Goal: Task Accomplishment & Management: Manage account settings

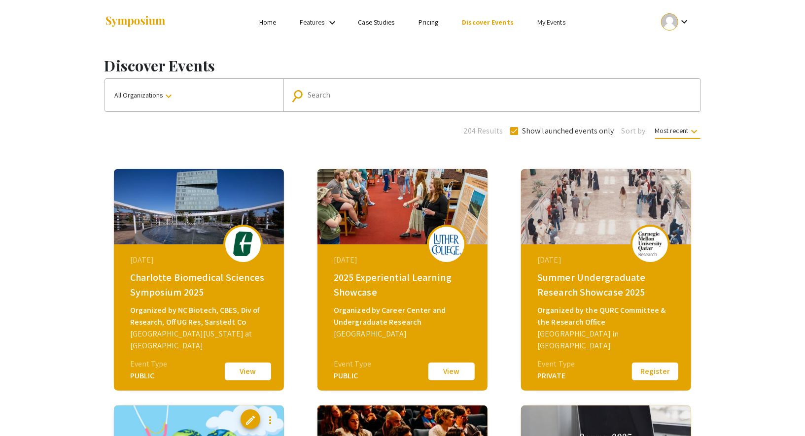
click at [555, 26] on link "My Events" at bounding box center [551, 22] width 28 height 9
click at [550, 38] on button "Events I've organized" at bounding box center [566, 44] width 84 height 24
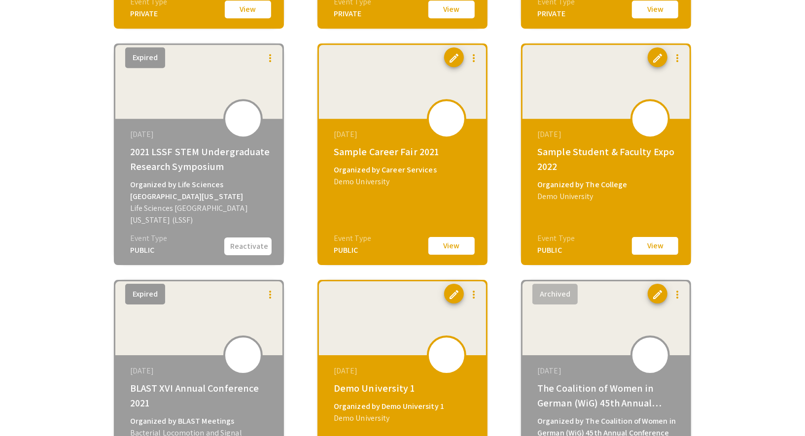
scroll to position [4318, 0]
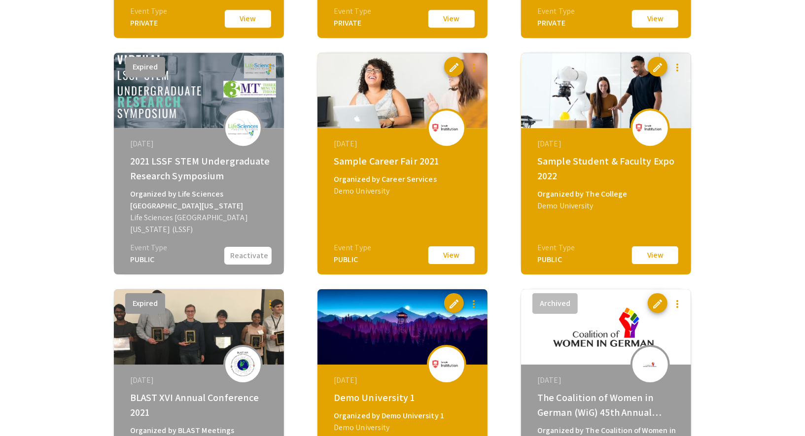
click at [657, 248] on button "View" at bounding box center [655, 255] width 49 height 21
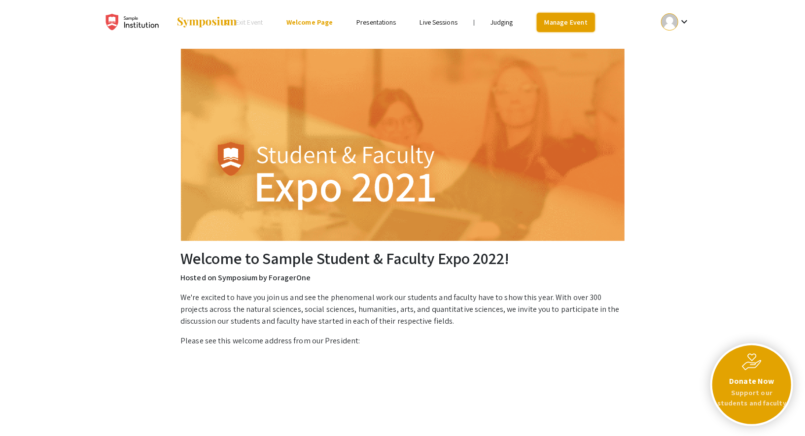
click at [559, 25] on link "Manage Event" at bounding box center [566, 22] width 58 height 19
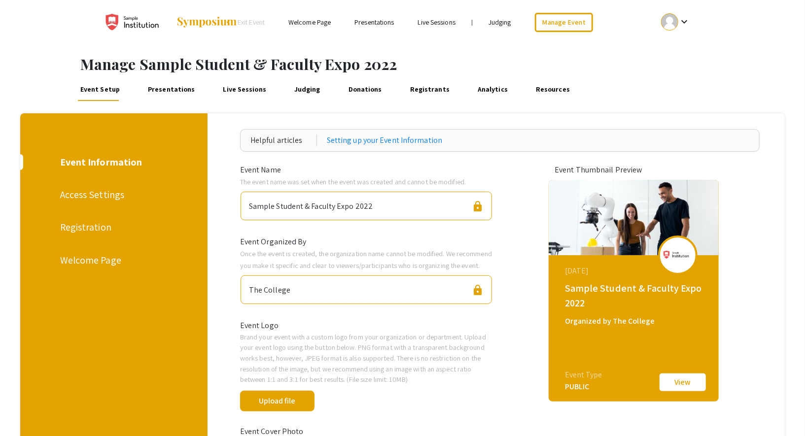
click at [177, 93] on link "Presentations" at bounding box center [171, 89] width 51 height 24
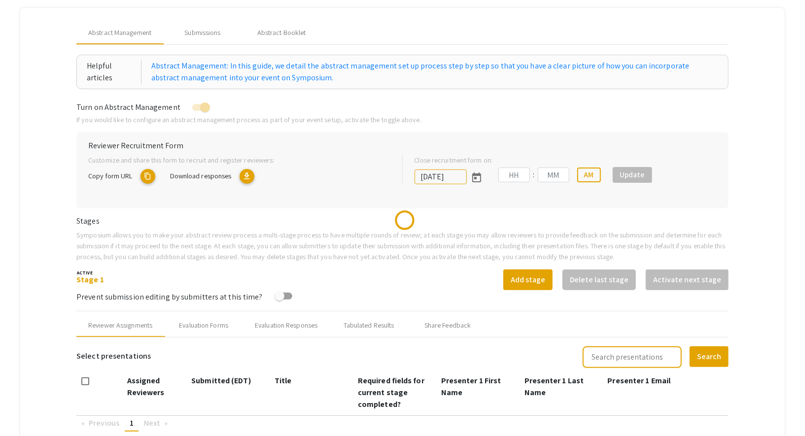
type input "[DATE]"
type input "03"
type input "00"
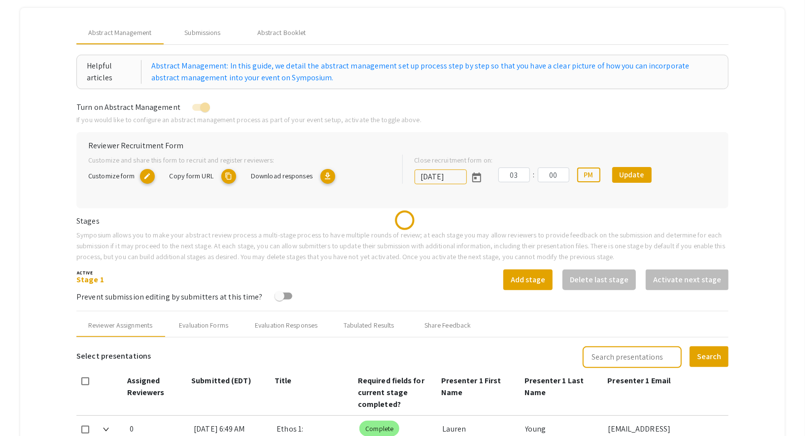
scroll to position [233, 0]
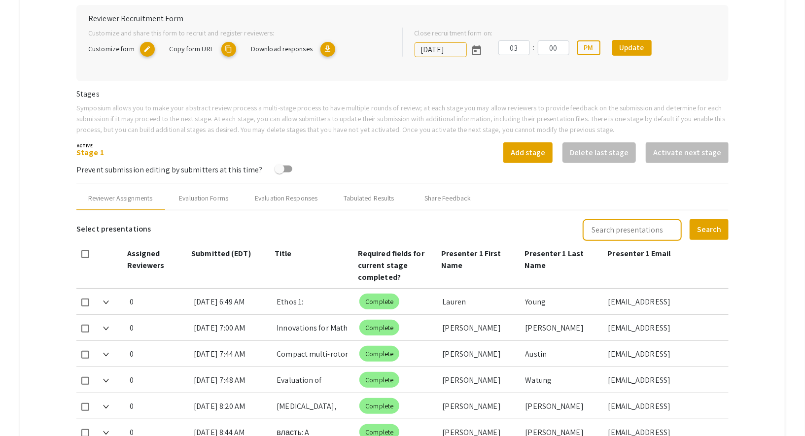
copy span "Prevent submission editing by submitters at this time?"
drag, startPoint x: 72, startPoint y: 169, endPoint x: 257, endPoint y: 170, distance: 184.4
click at [257, 170] on mat-tab-group "Abstract Management Submissions Abstract Booklet Helpful articles Abstract Mana…" at bounding box center [402, 286] width 765 height 810
